Goal: Transaction & Acquisition: Purchase product/service

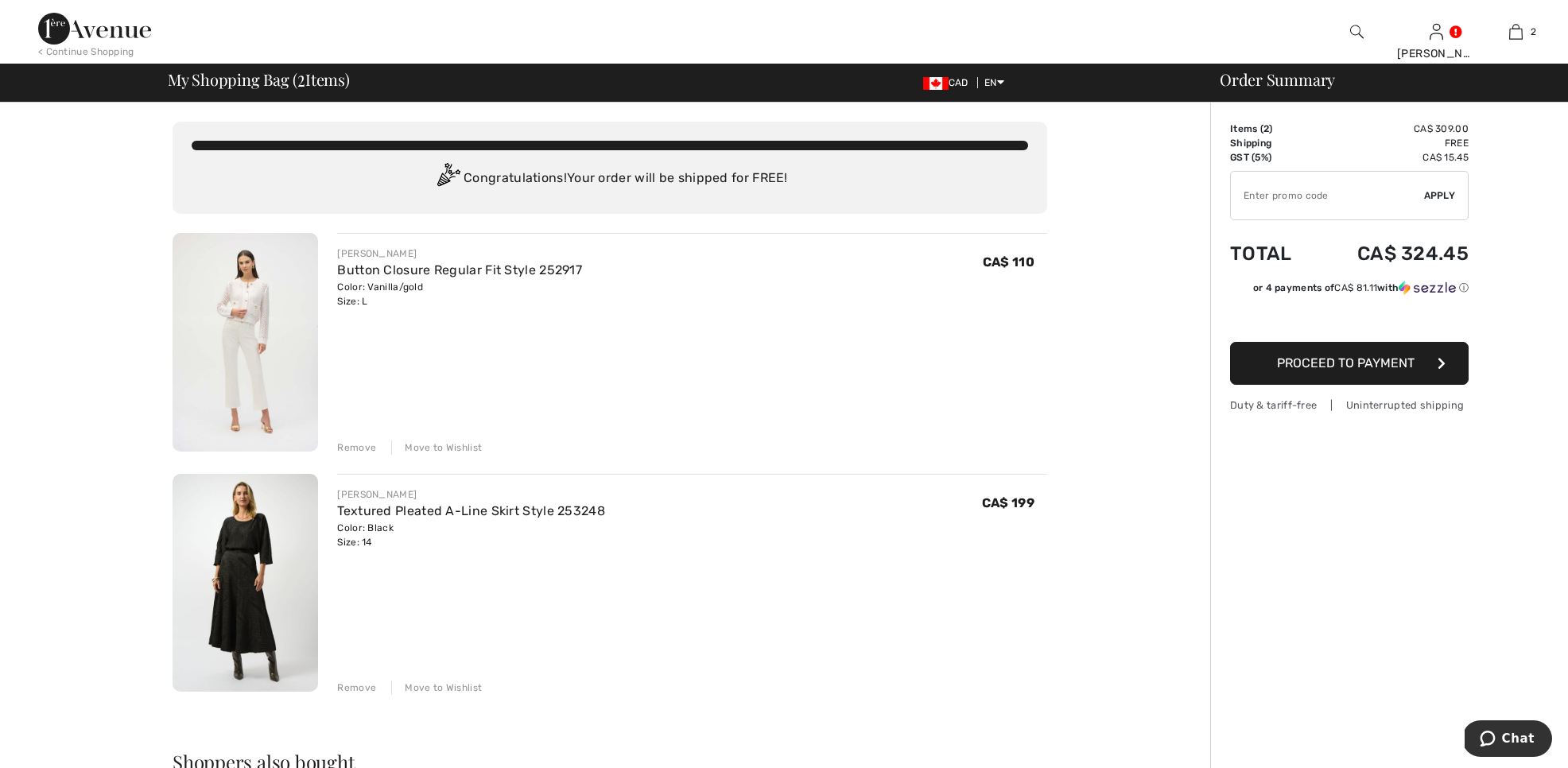
click at [218, 355] on img at bounding box center [245, 342] width 145 height 218
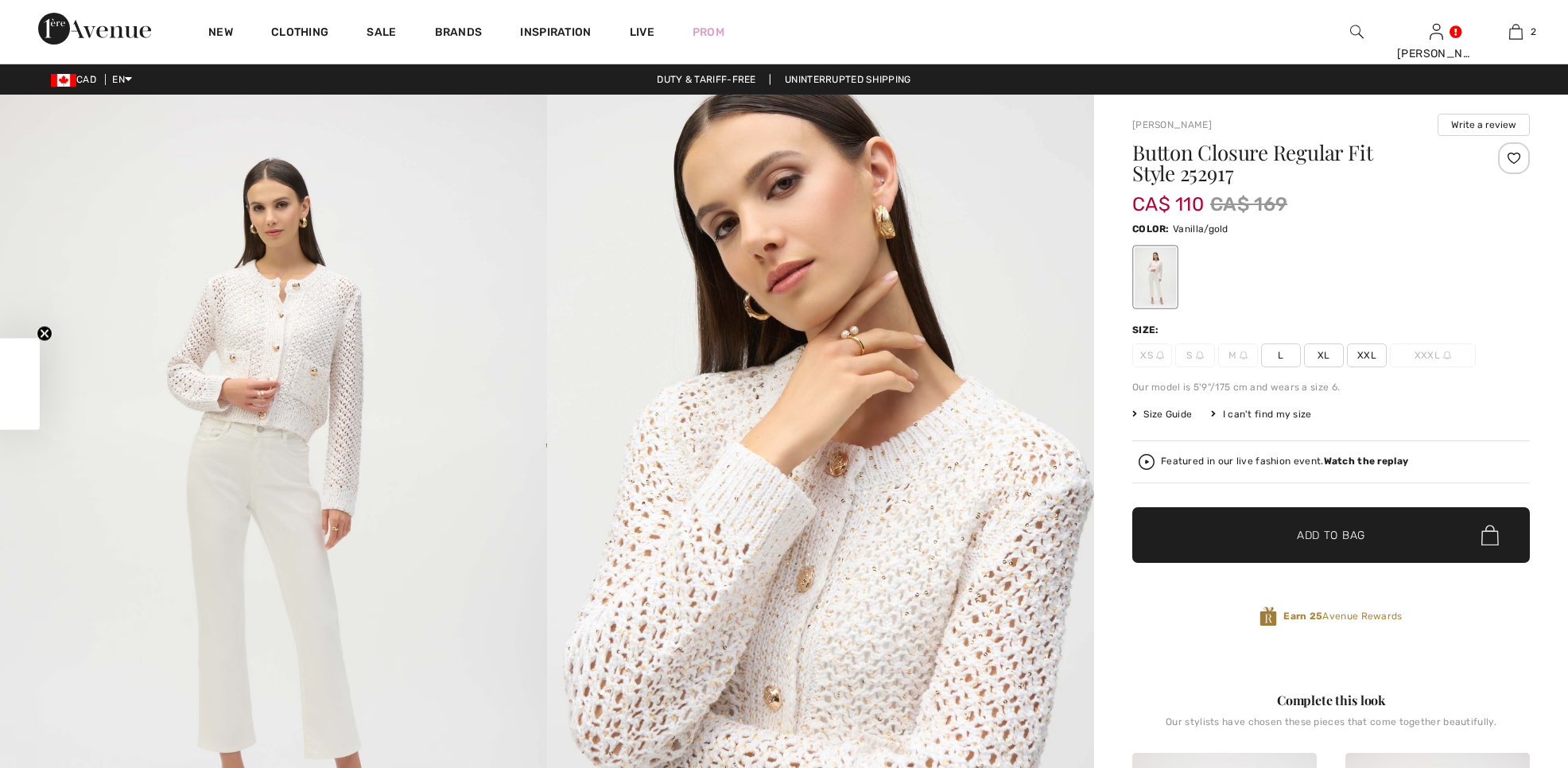
checkbox input "true"
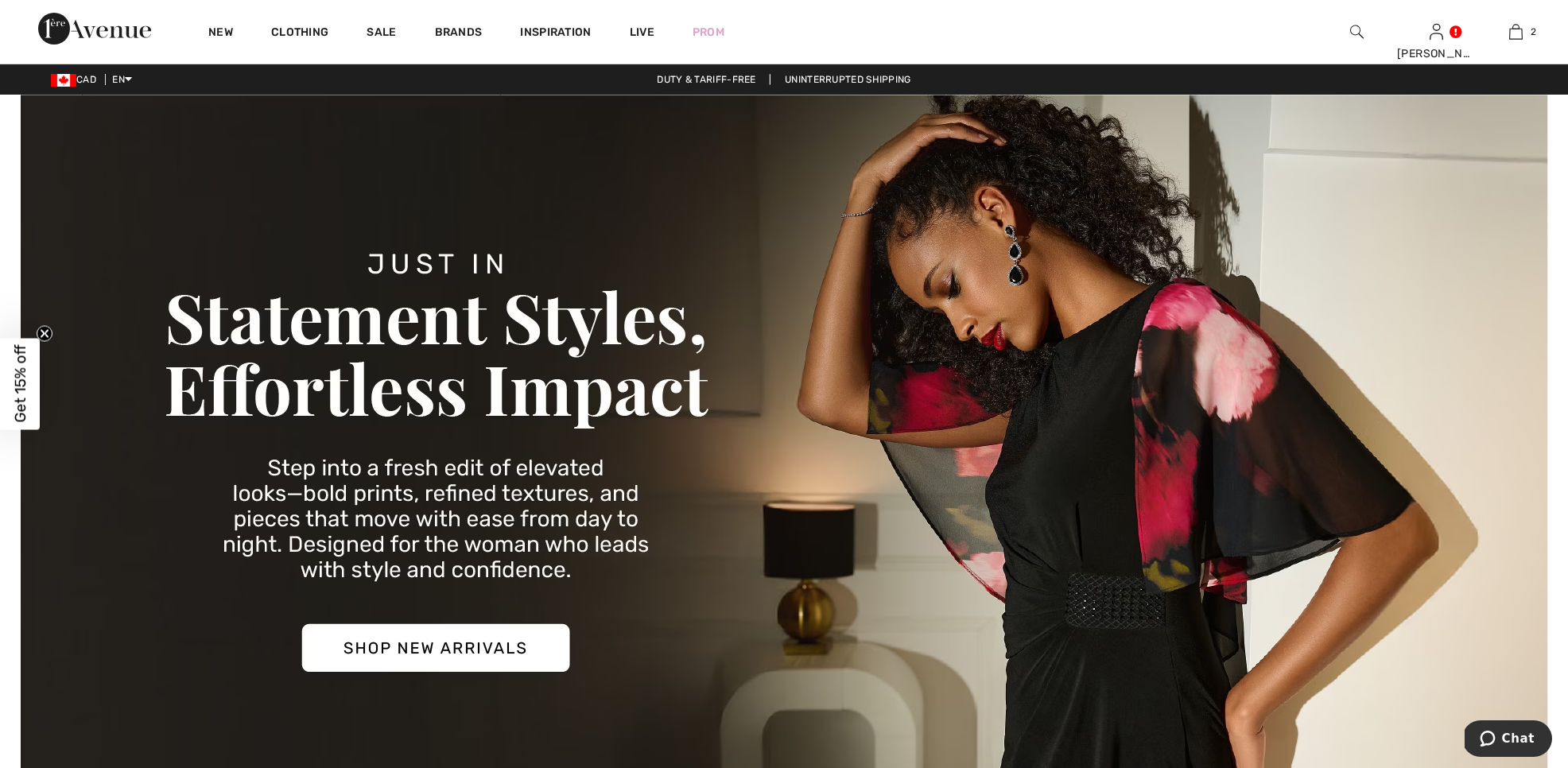
click at [1355, 31] on img at bounding box center [1357, 32] width 14 height 19
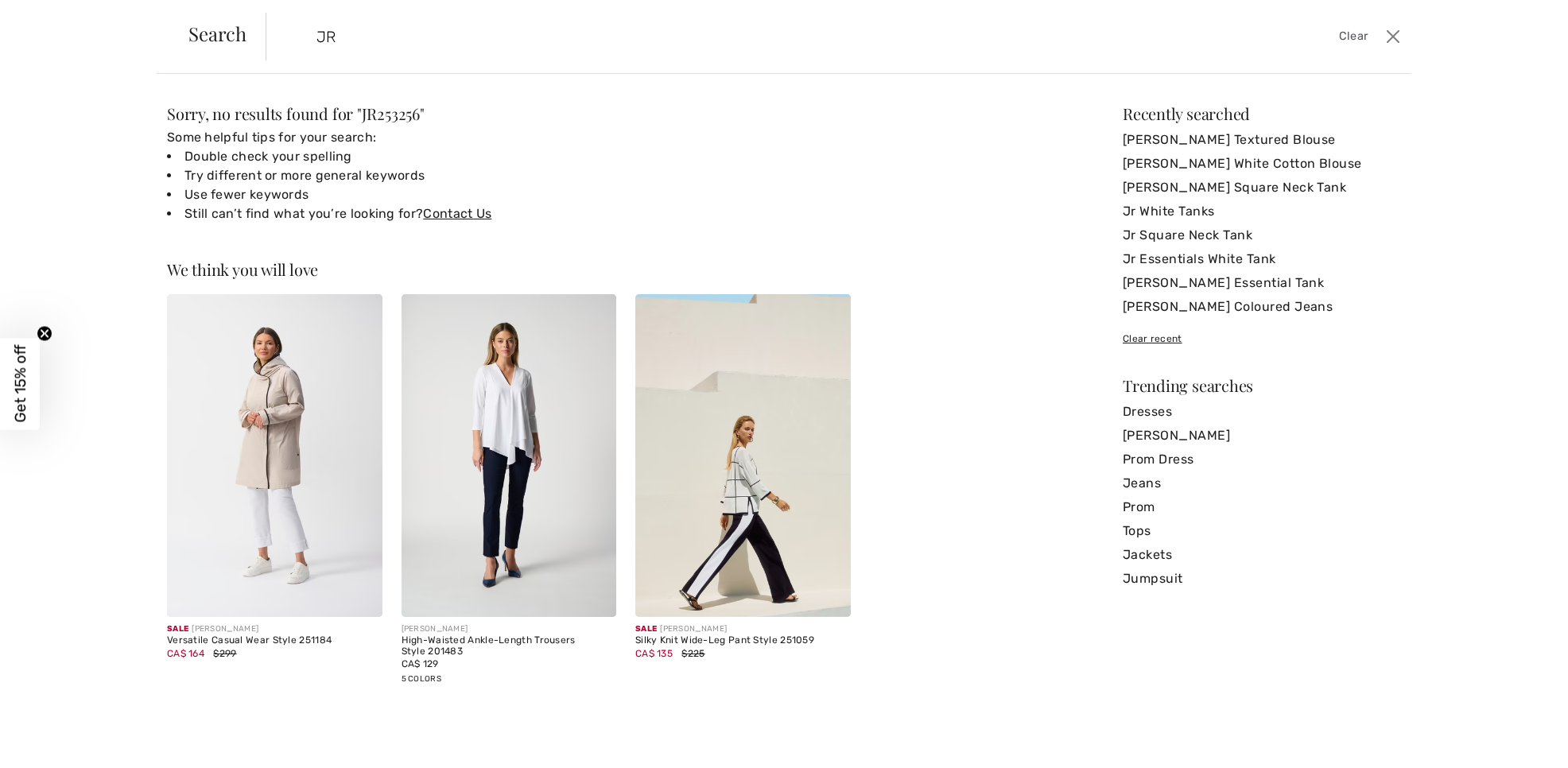
type input "J"
type input "JR253292"
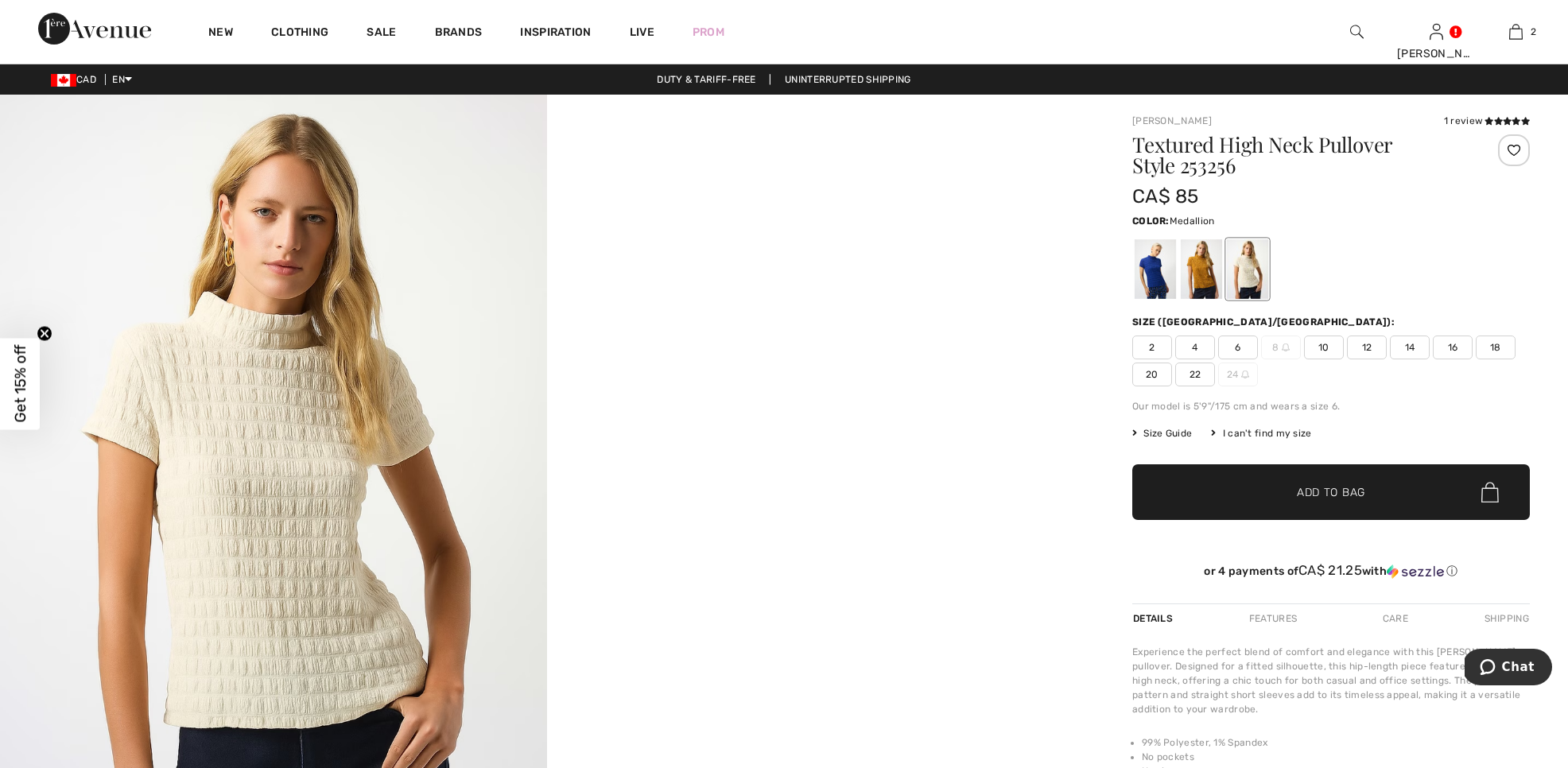
click at [1208, 282] on div at bounding box center [1202, 268] width 41 height 59
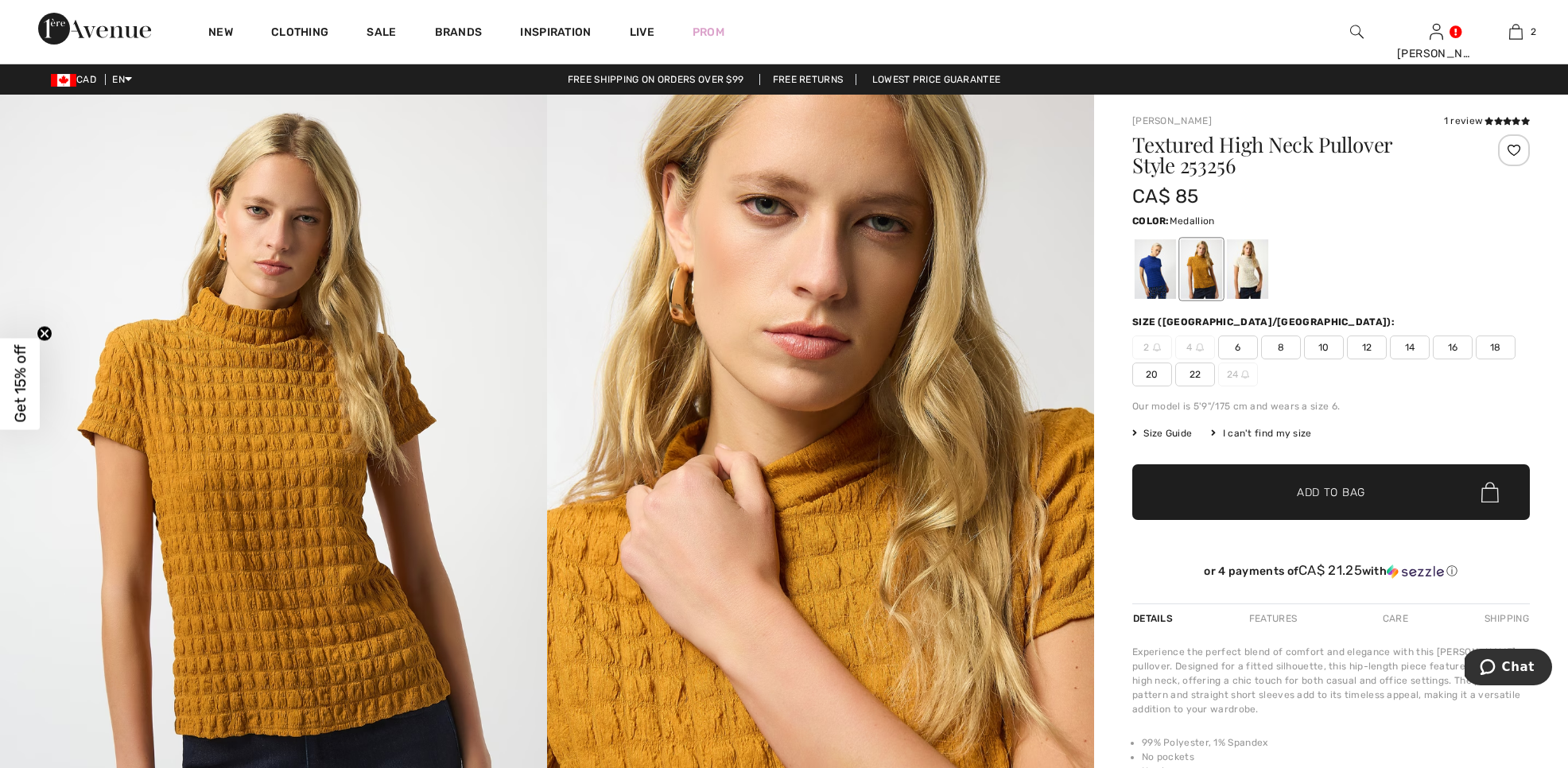
click at [1411, 346] on span "14" at bounding box center [1410, 347] width 40 height 24
click at [1359, 483] on span "✔ Added to Bag Add to Bag" at bounding box center [1331, 492] width 397 height 56
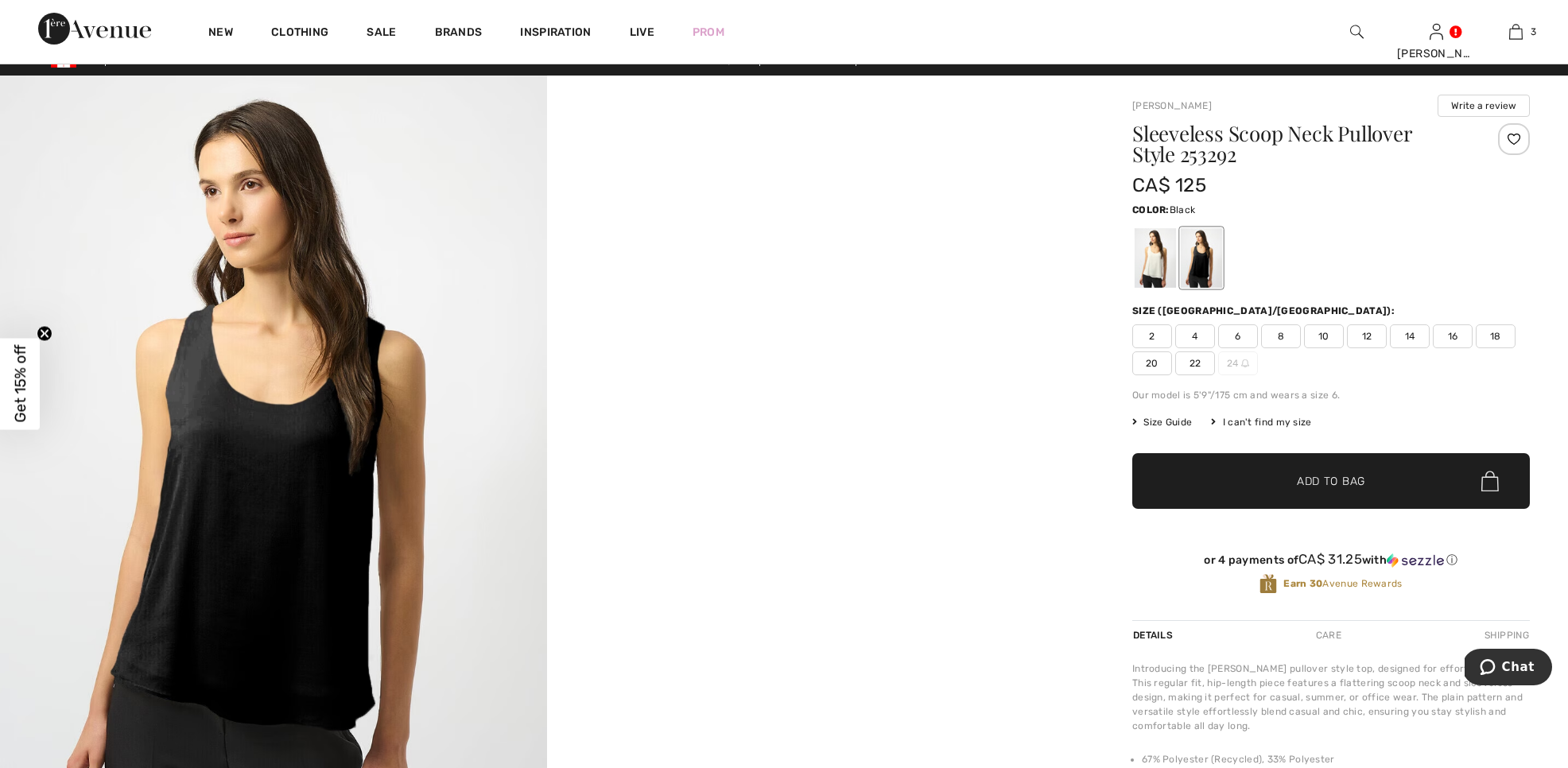
scroll to position [15, 0]
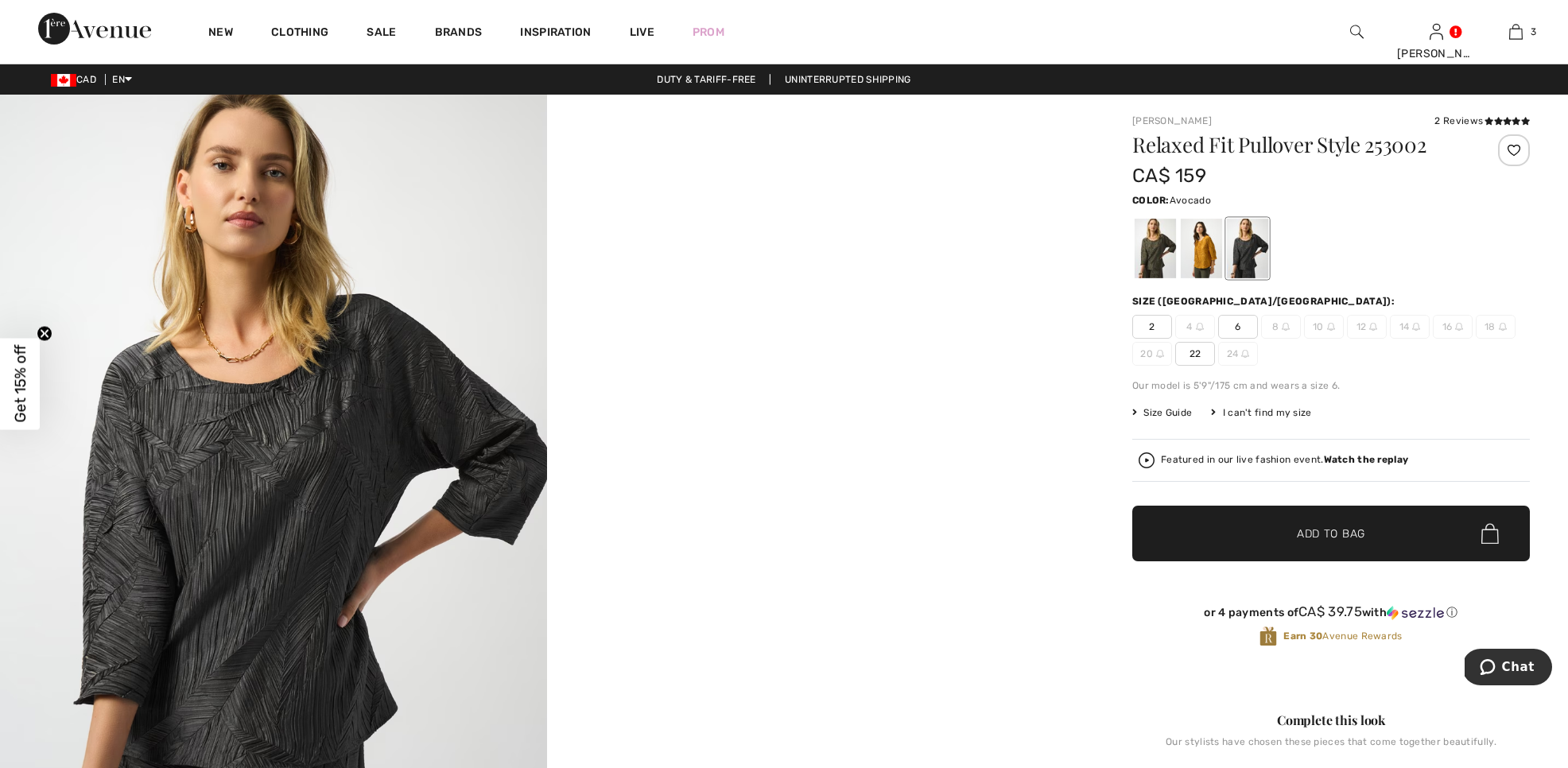
click at [1159, 251] on div at bounding box center [1155, 248] width 41 height 59
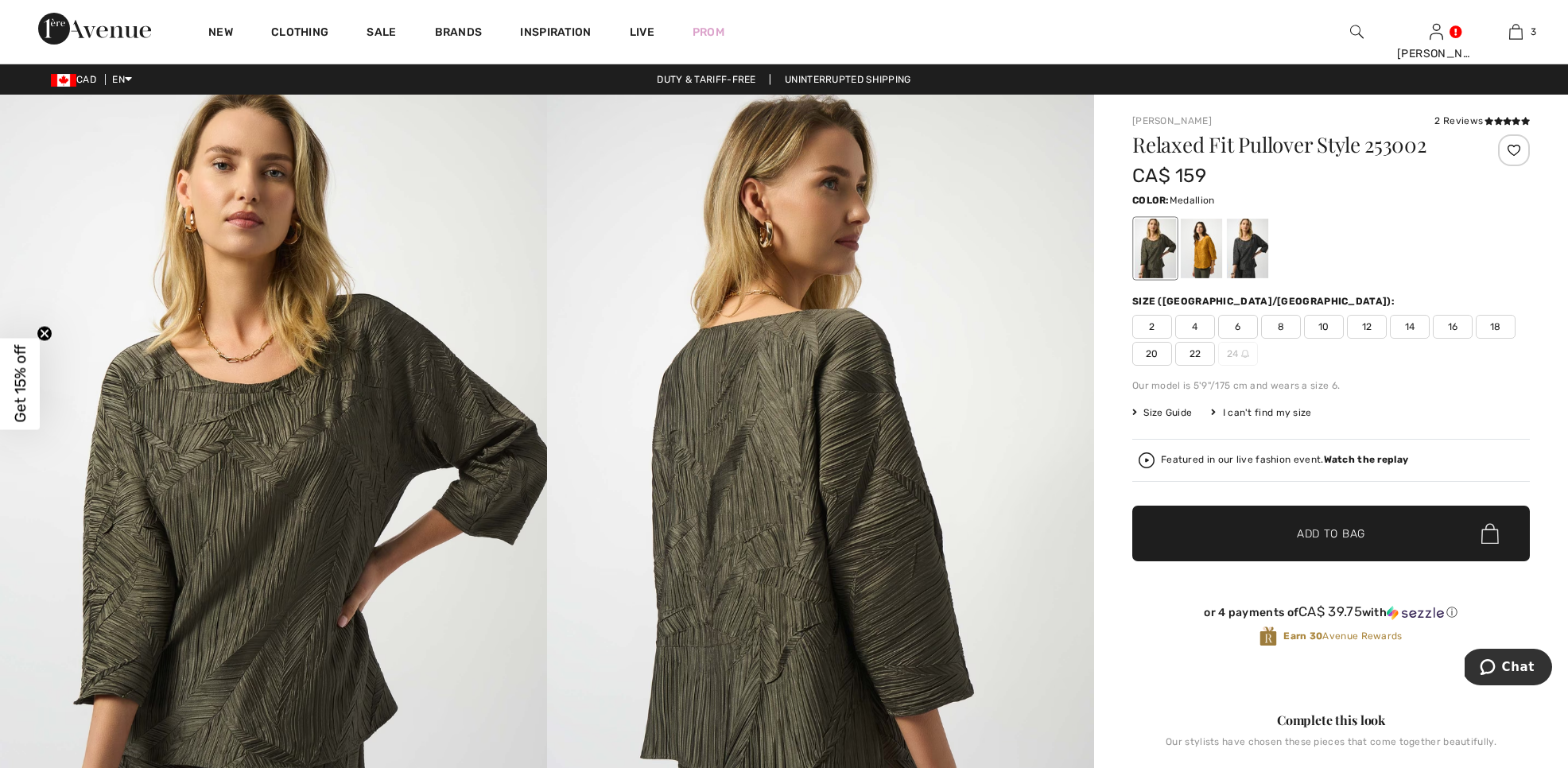
click at [1206, 252] on div at bounding box center [1202, 248] width 41 height 59
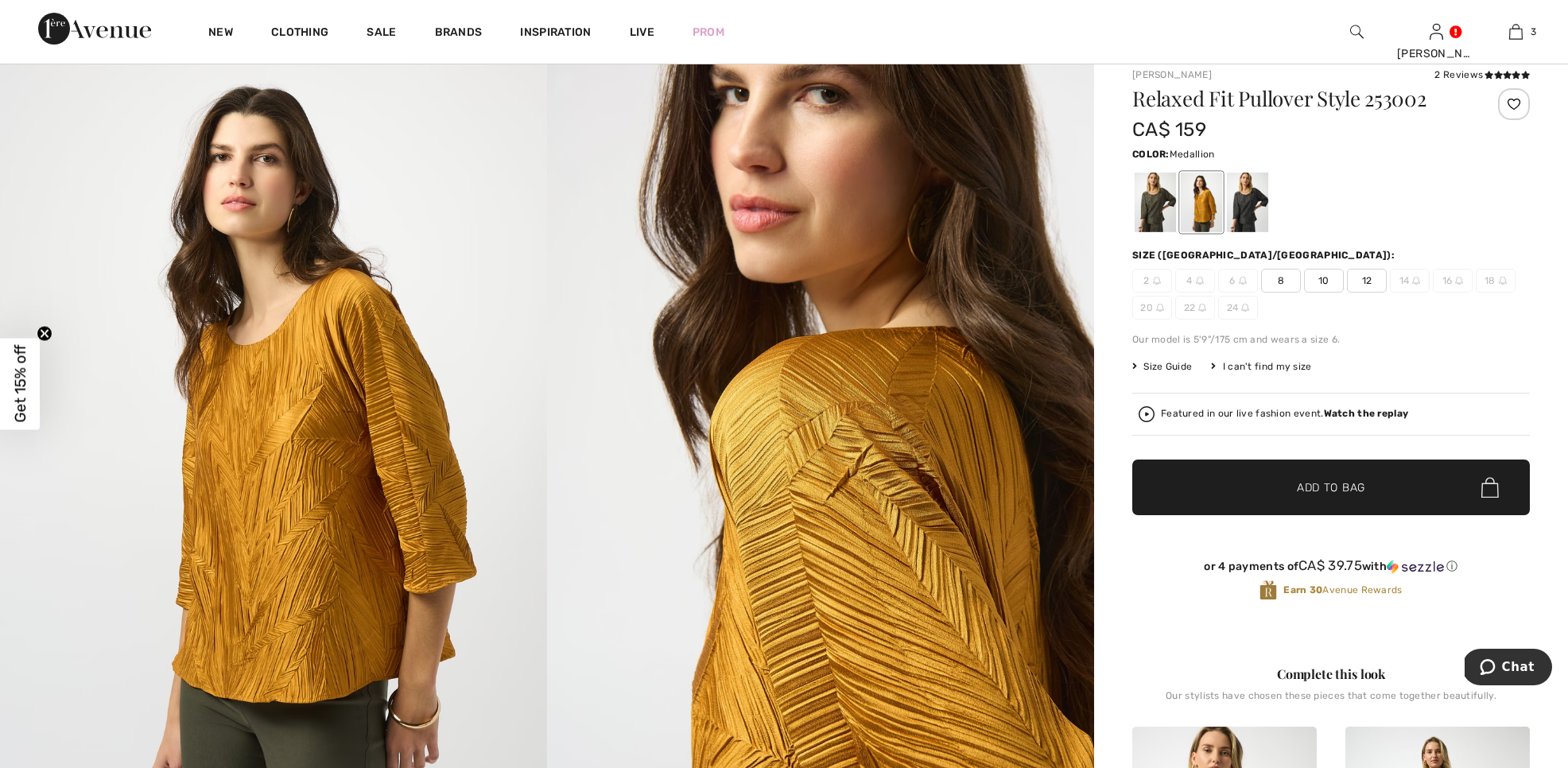
scroll to position [23, 0]
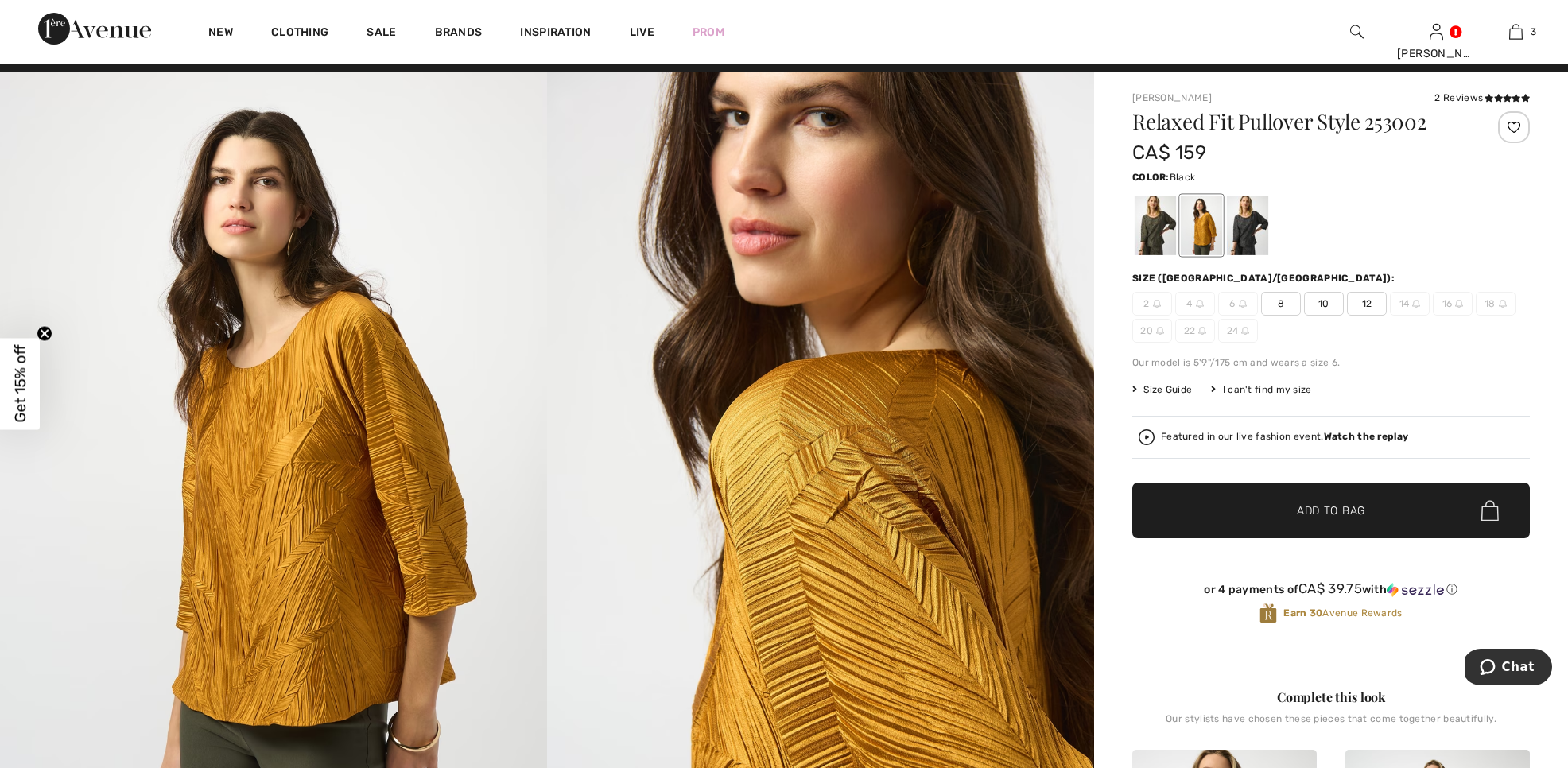
click at [1238, 239] on div at bounding box center [1247, 224] width 41 height 59
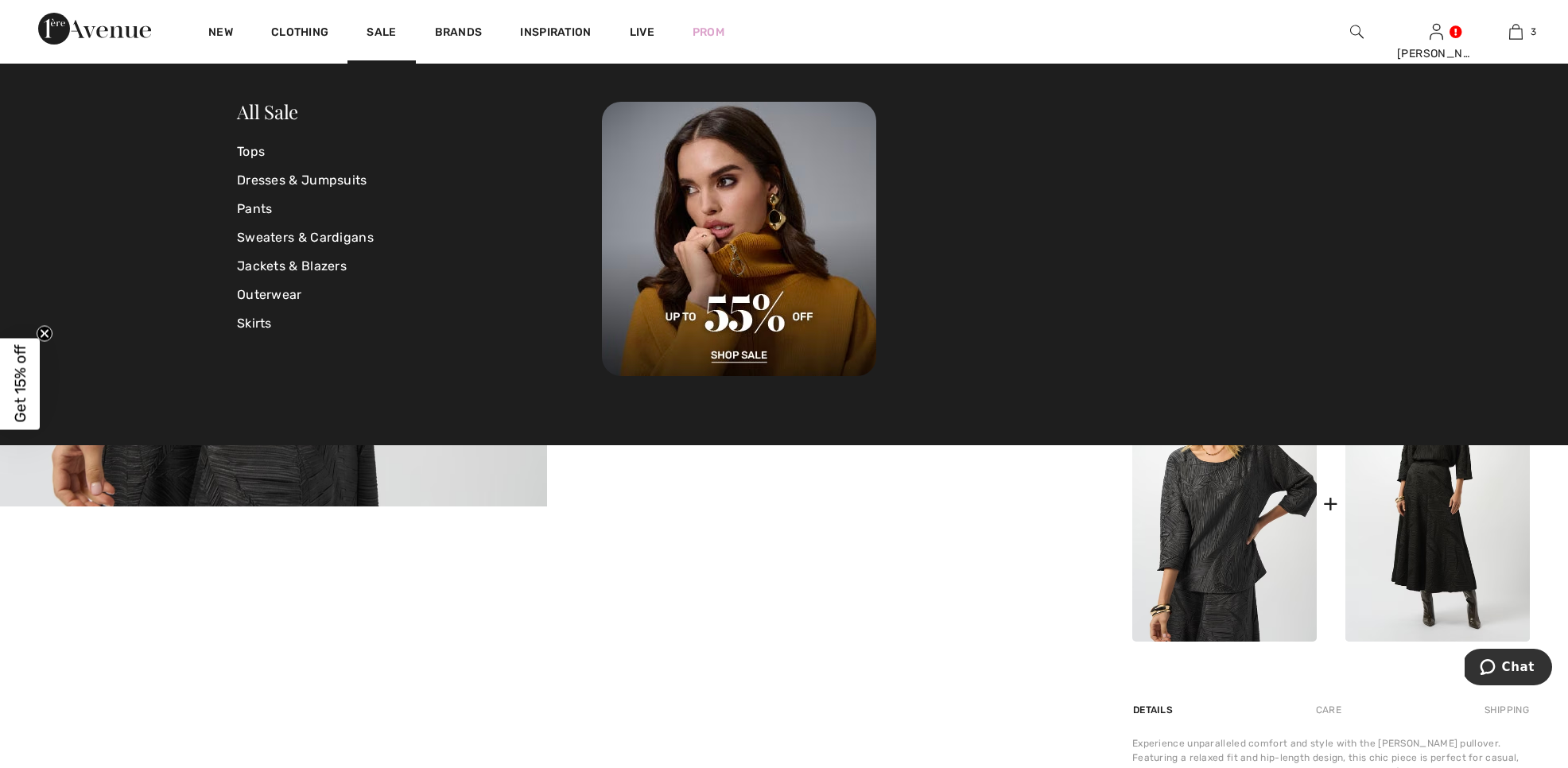
scroll to position [407, 0]
